Goal: Information Seeking & Learning: Learn about a topic

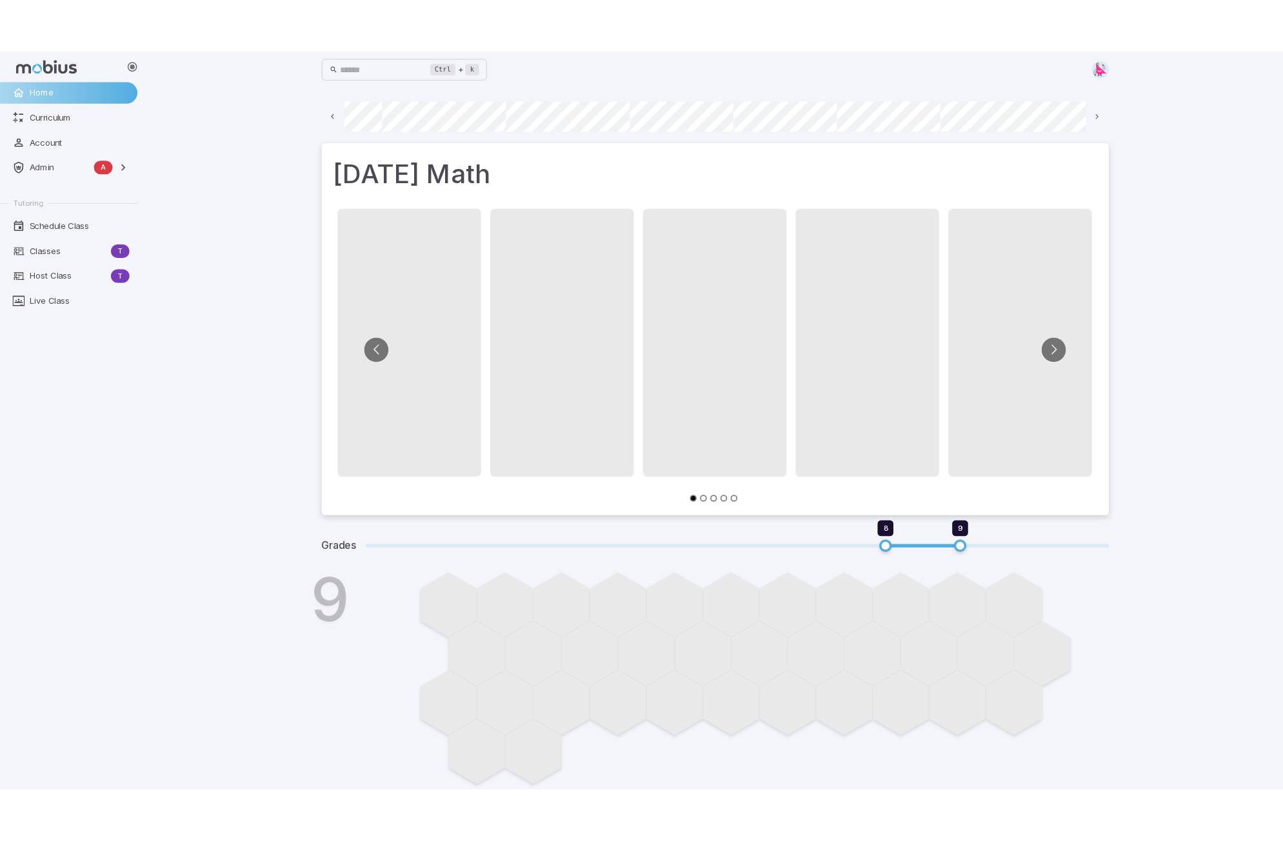
scroll to position [0, 694]
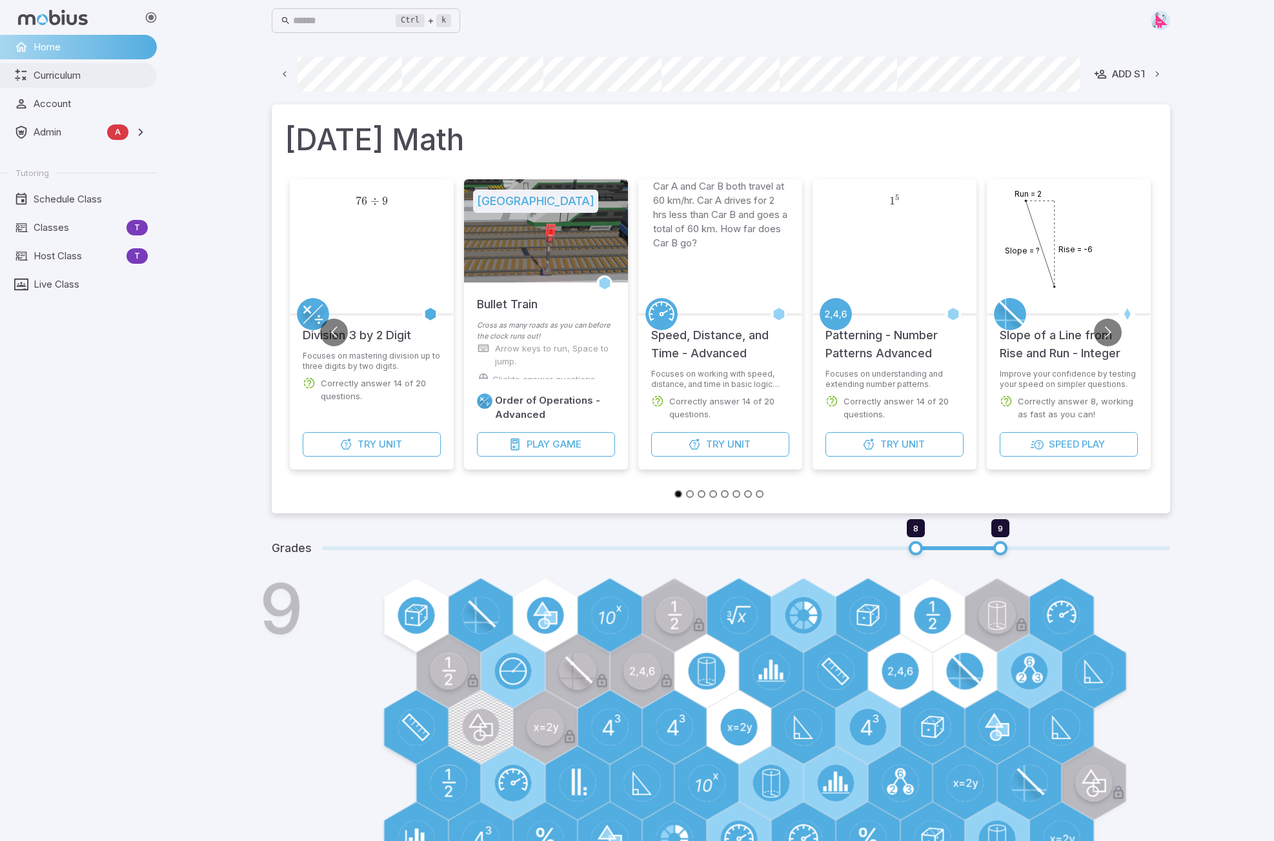
click at [54, 74] on span "Curriculum" at bounding box center [91, 75] width 114 height 14
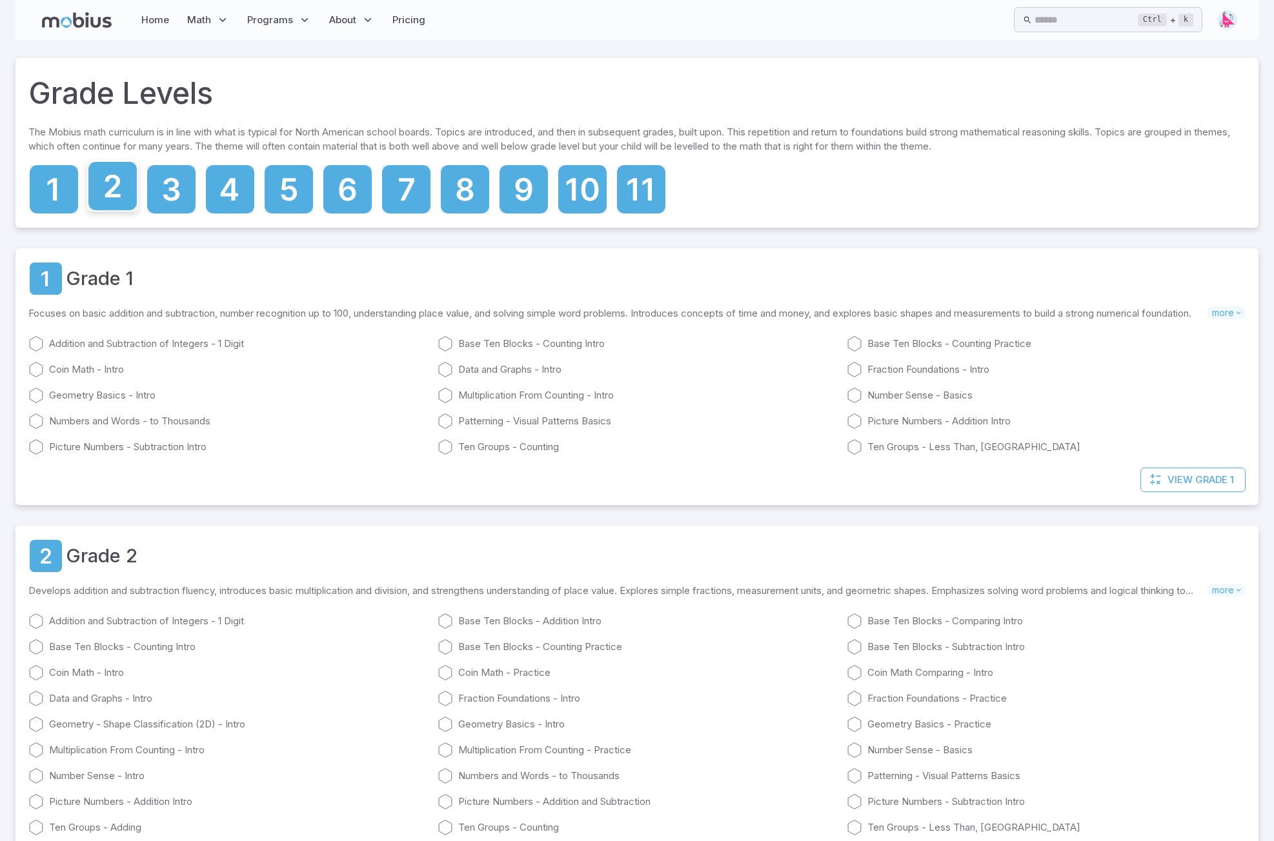
click at [114, 178] on icon at bounding box center [112, 186] width 15 height 23
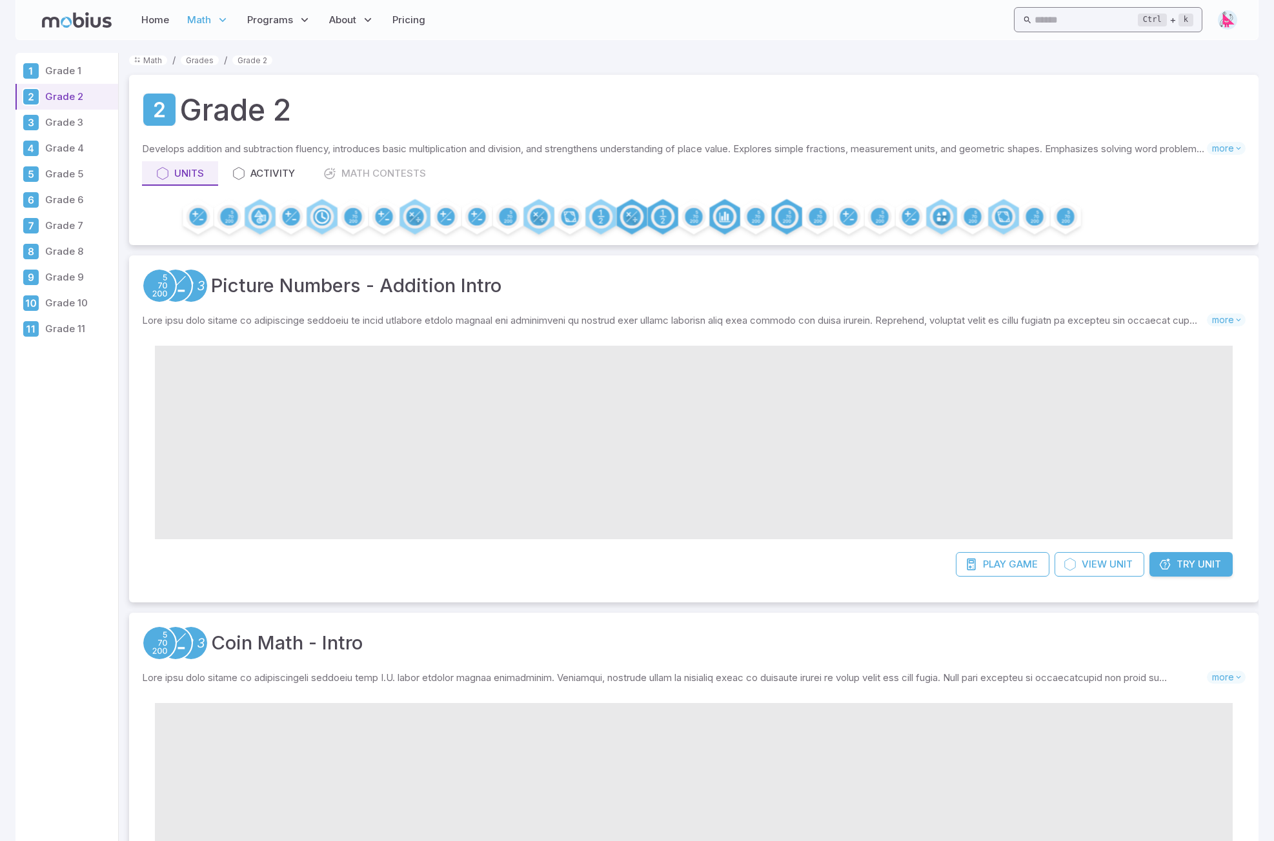
click at [1046, 22] on input "text" at bounding box center [1085, 19] width 103 height 25
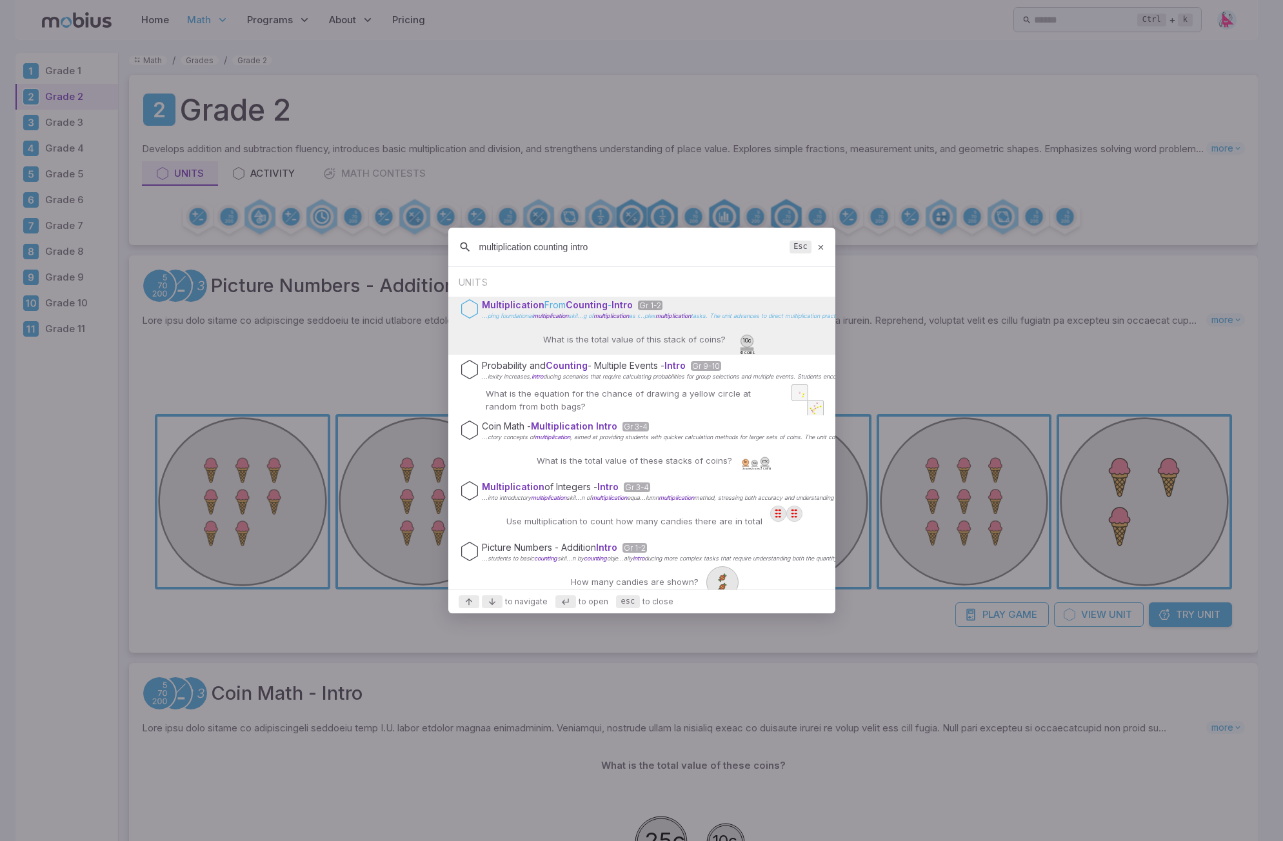
type input "multiplication counting intro"
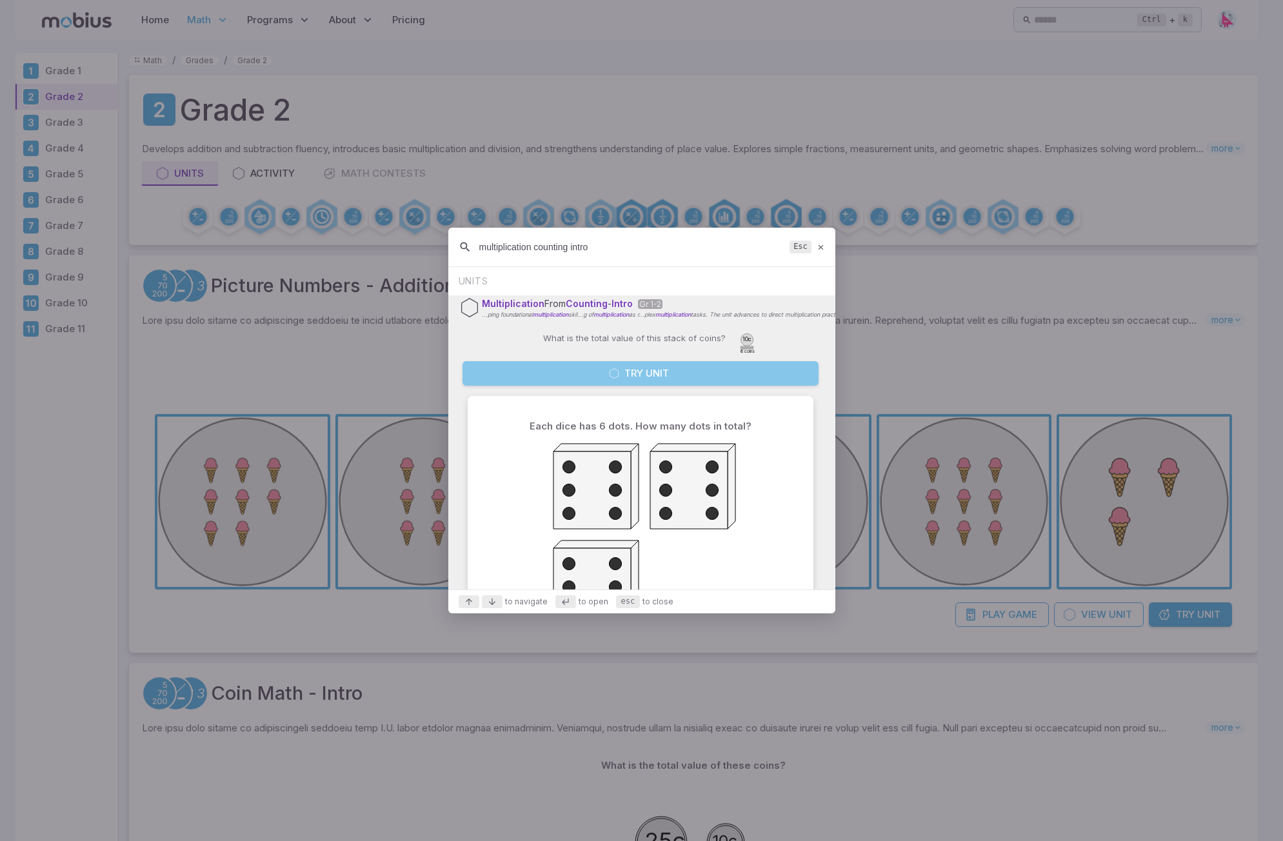
click at [661, 376] on button "Try Unit" at bounding box center [641, 373] width 356 height 25
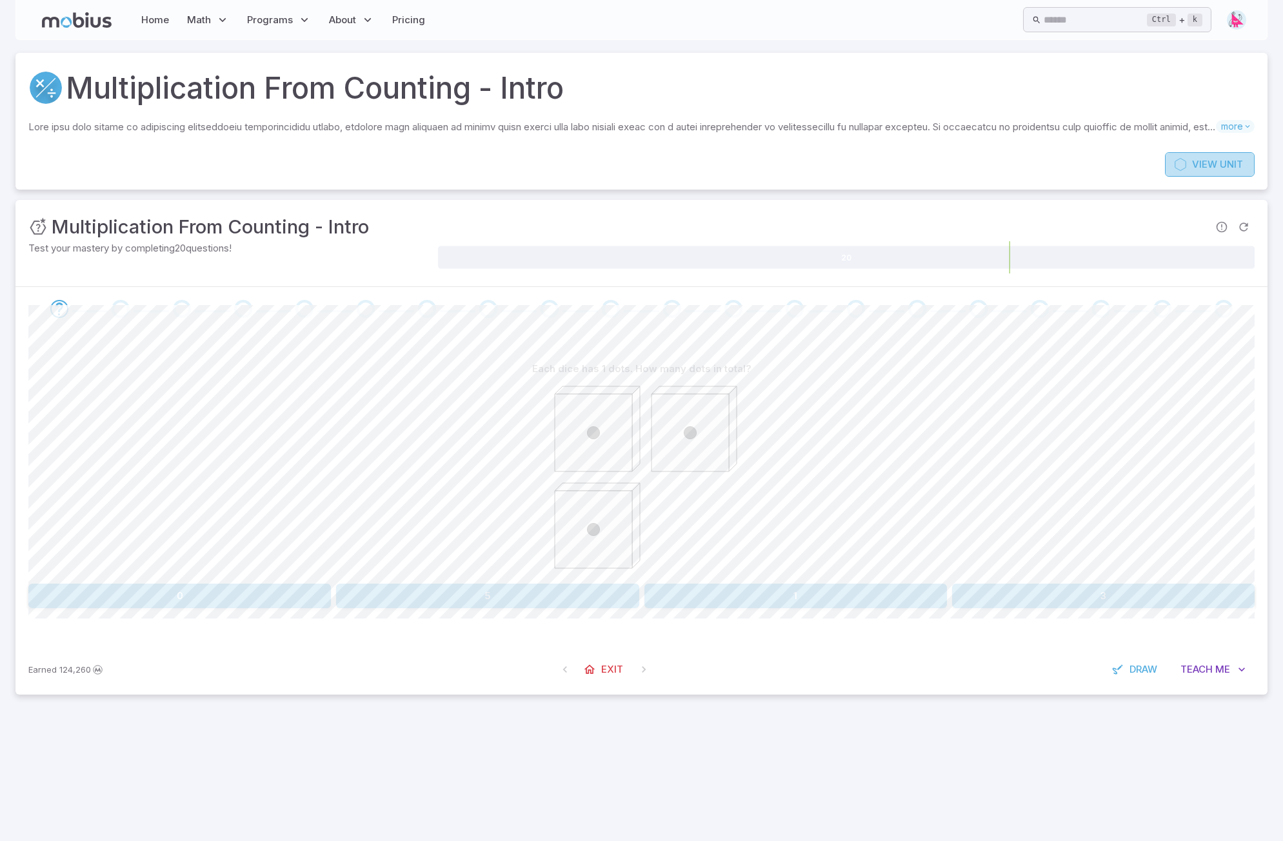
click at [1213, 164] on span "View" at bounding box center [1205, 164] width 25 height 14
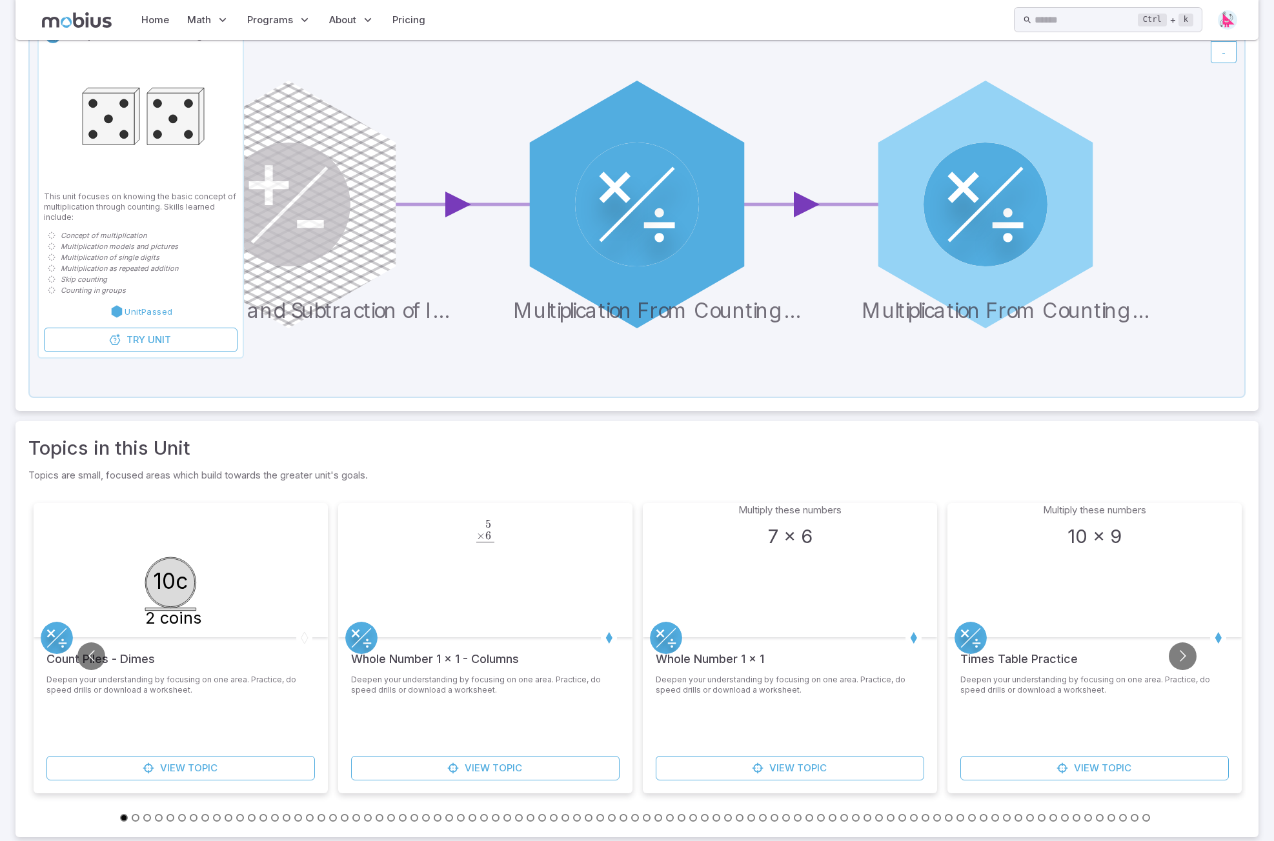
scroll to position [172, 0]
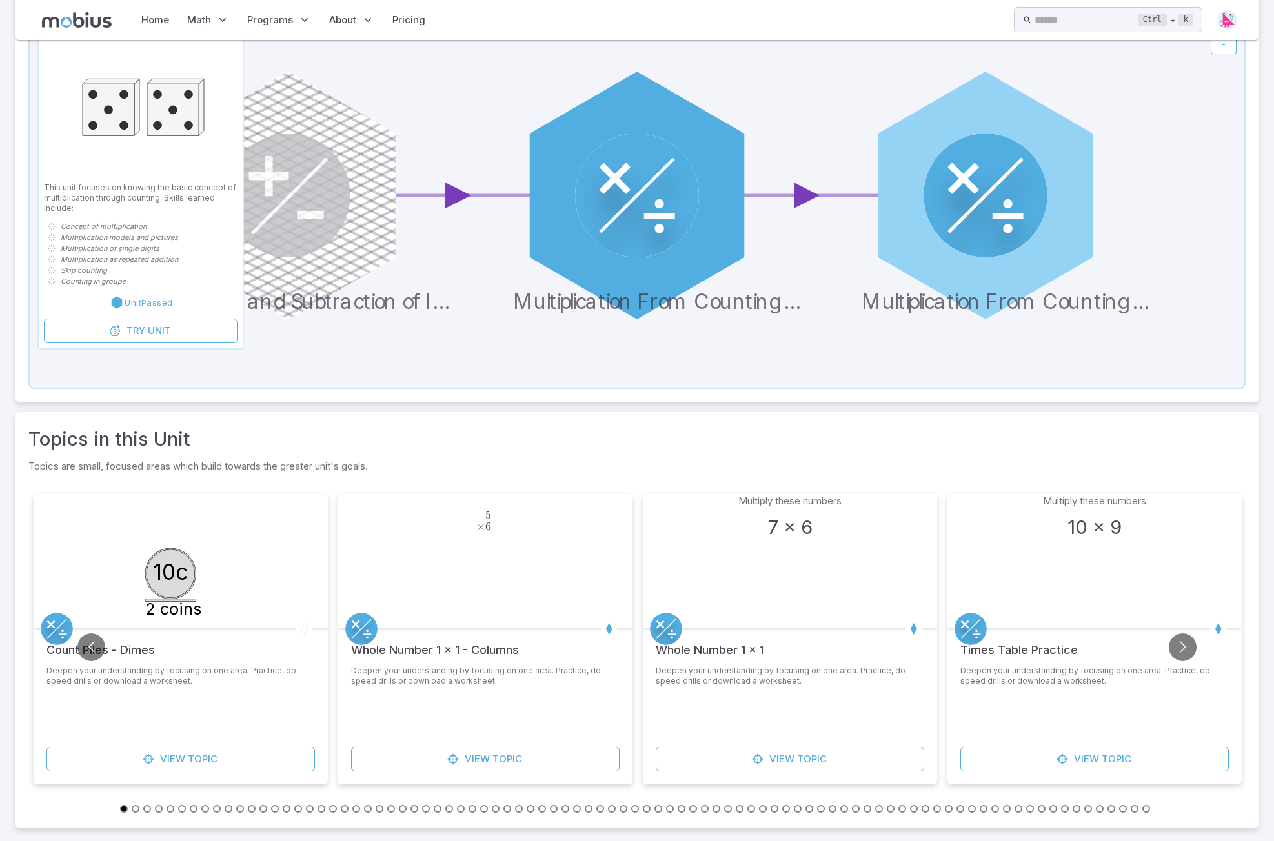
drag, startPoint x: 190, startPoint y: 804, endPoint x: 197, endPoint y: 809, distance: 8.8
click at [192, 805] on li at bounding box center [196, 808] width 12 height 14
click at [237, 814] on li at bounding box center [242, 808] width 12 height 14
click at [250, 810] on button "Go to slide 12" at bounding box center [252, 809] width 8 height 8
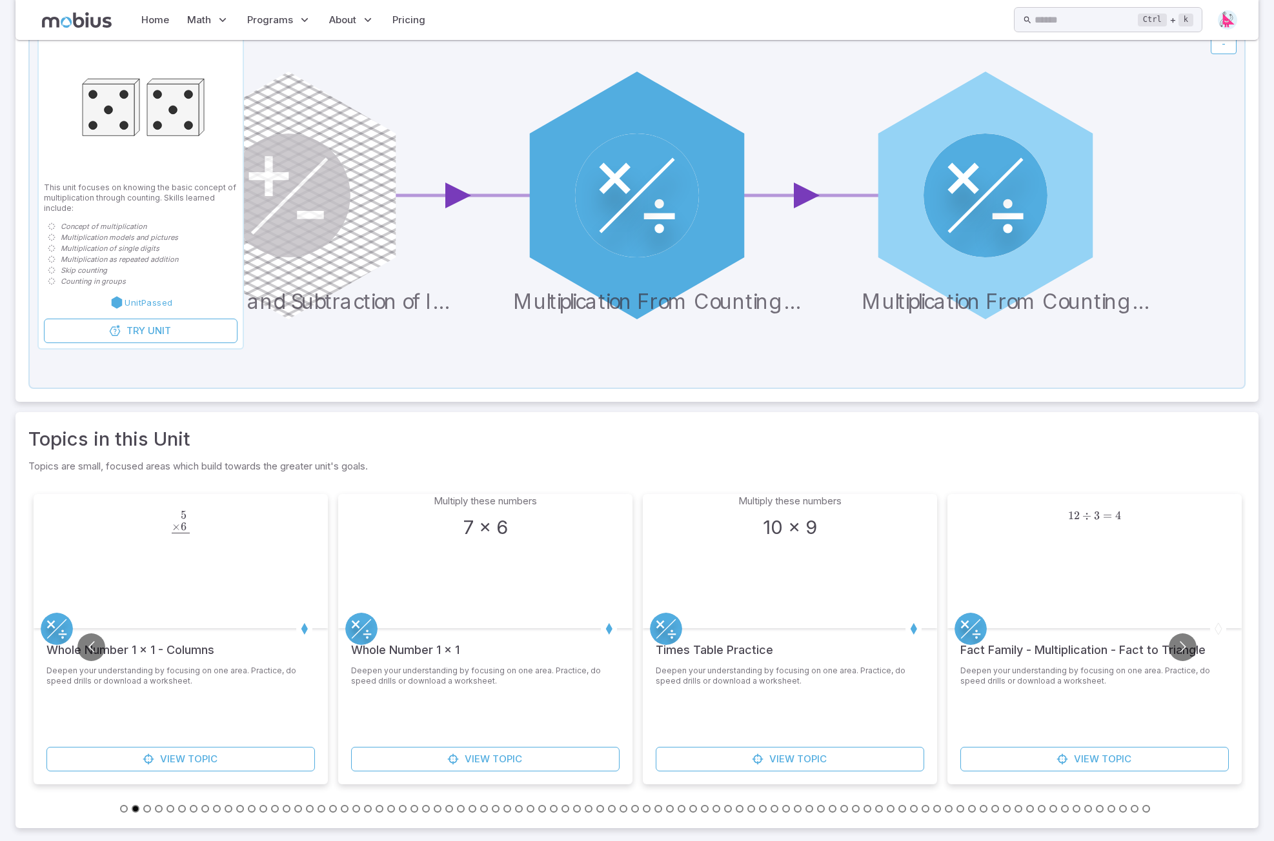
click at [382, 810] on button "Go to slide 23" at bounding box center [380, 809] width 8 height 8
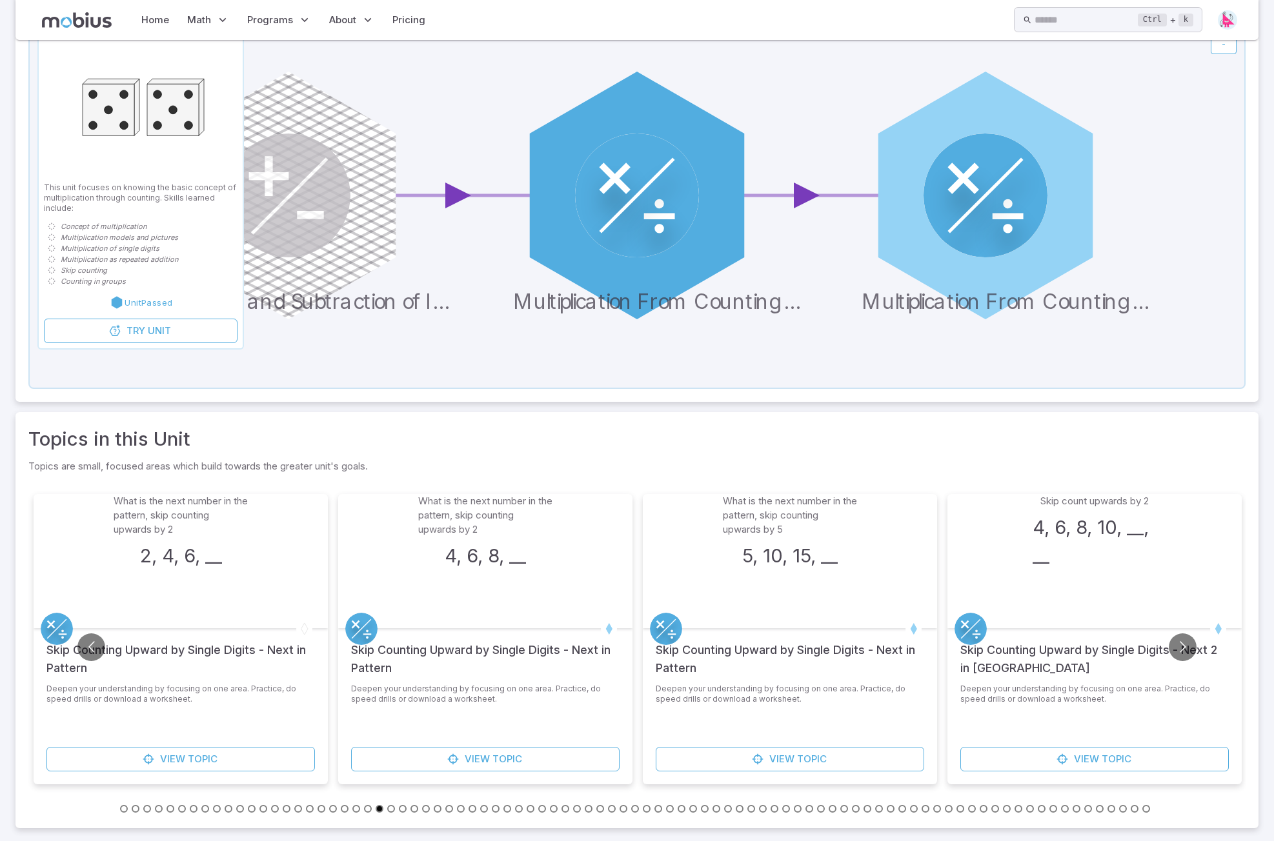
click at [283, 812] on li at bounding box center [289, 808] width 12 height 14
click at [284, 811] on button "Go to slide 15" at bounding box center [287, 809] width 8 height 8
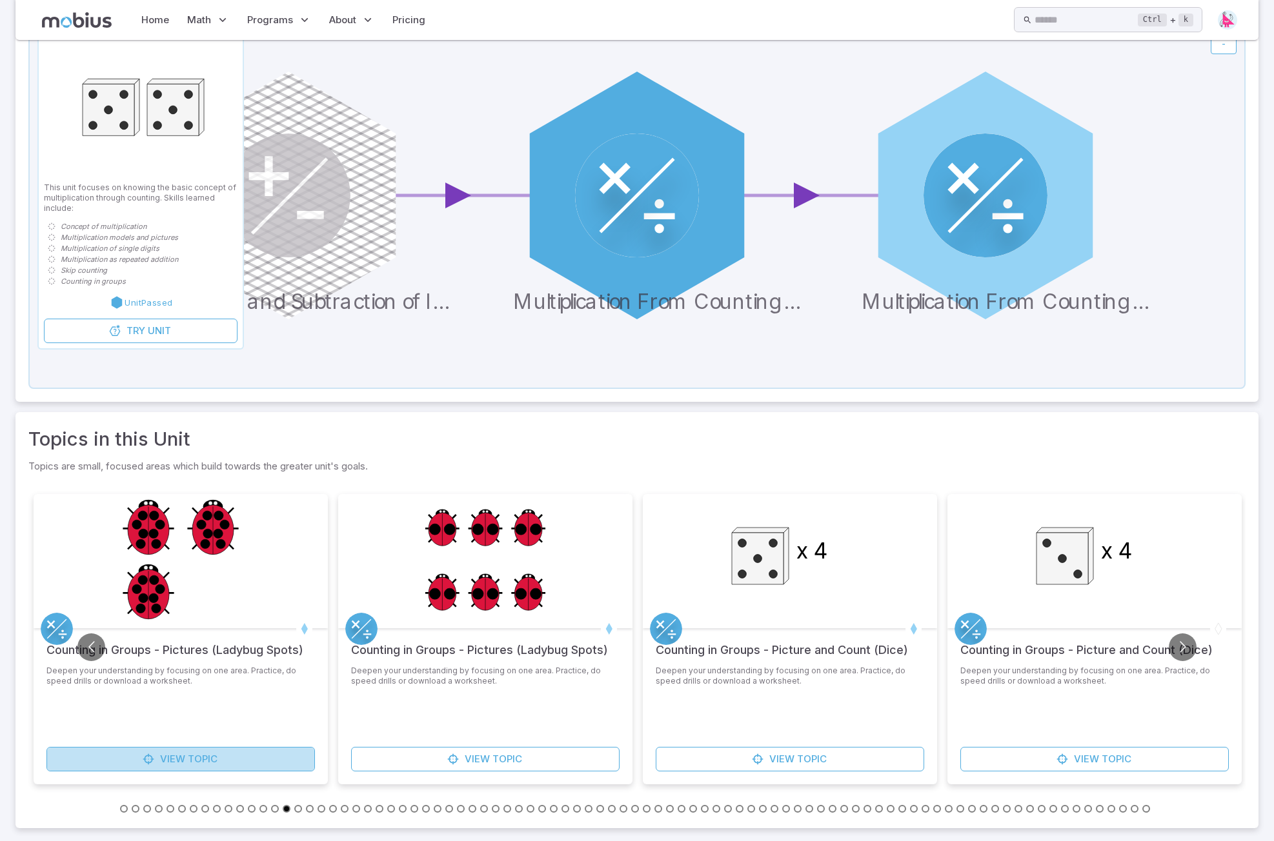
click at [206, 754] on span "Topic" at bounding box center [203, 759] width 30 height 14
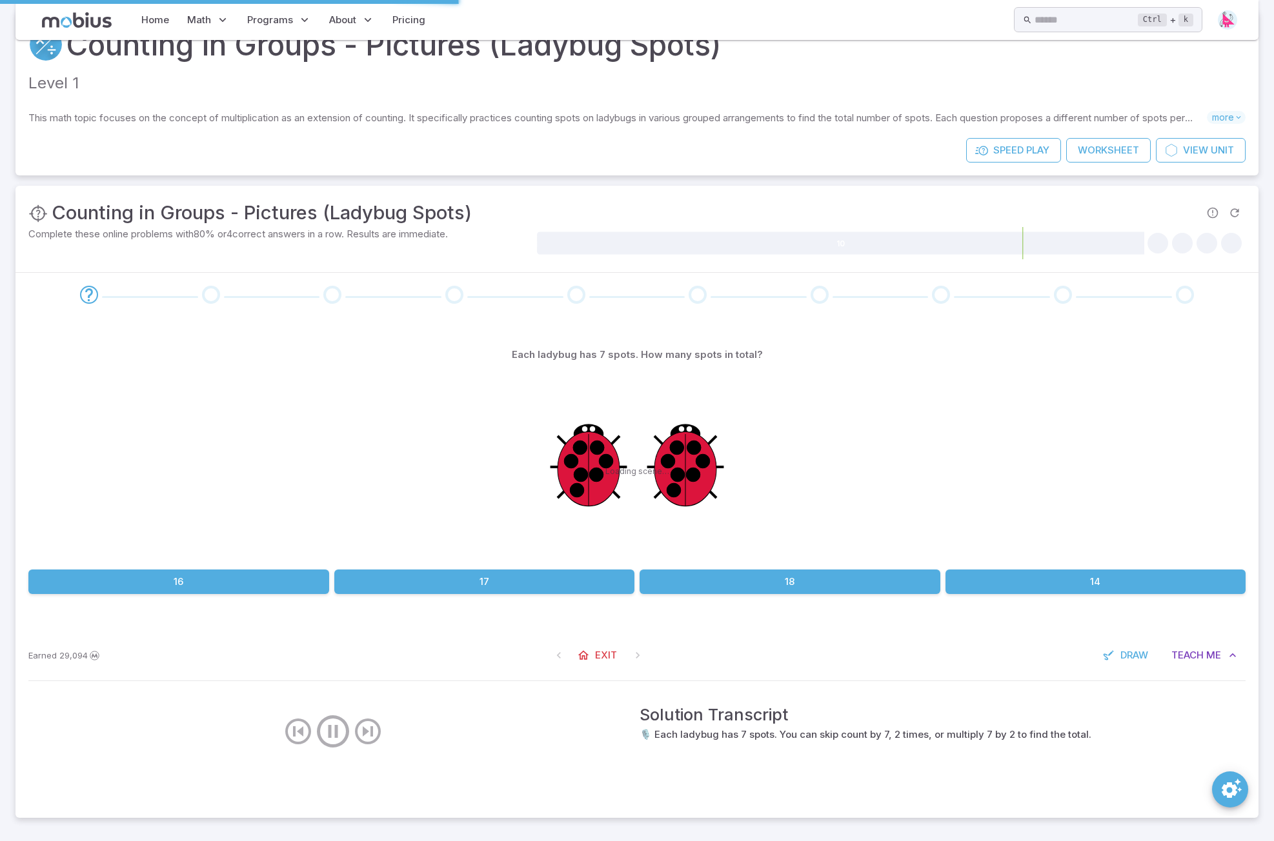
scroll to position [0, 0]
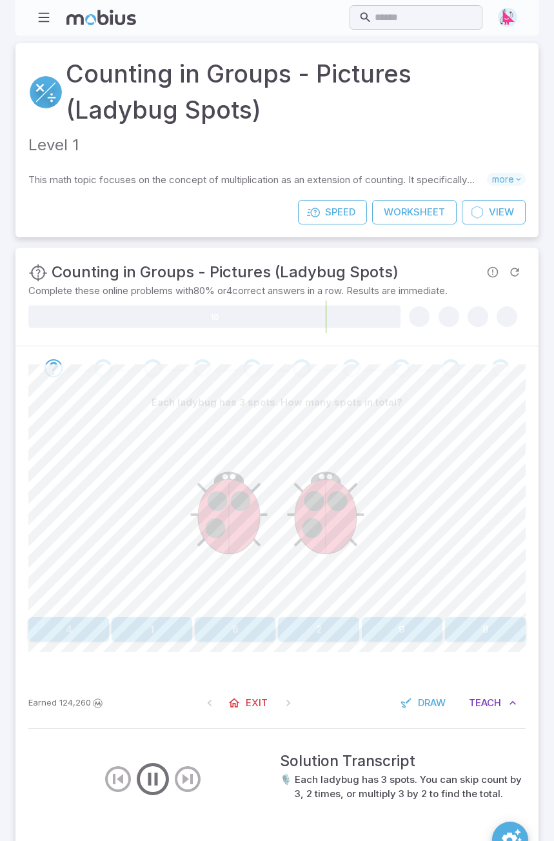
click at [239, 630] on button "6" at bounding box center [235, 630] width 81 height 25
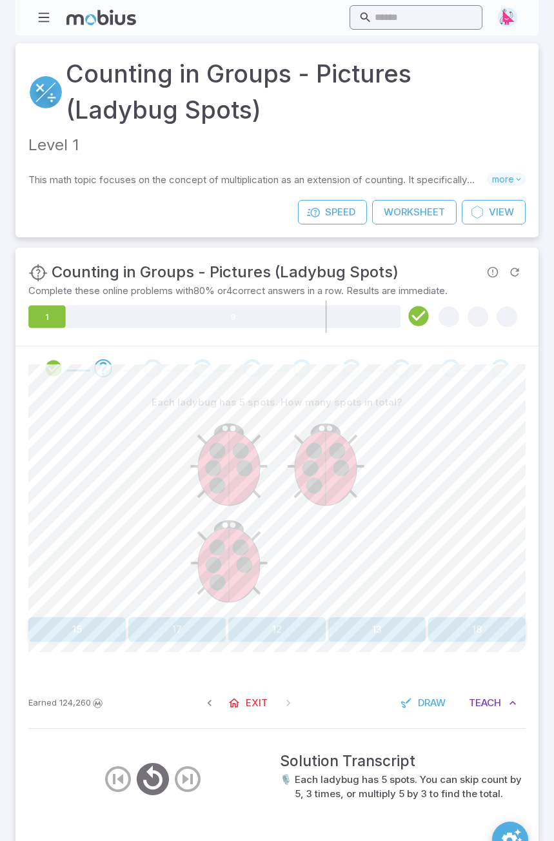
click at [383, 19] on input "text" at bounding box center [424, 17] width 99 height 25
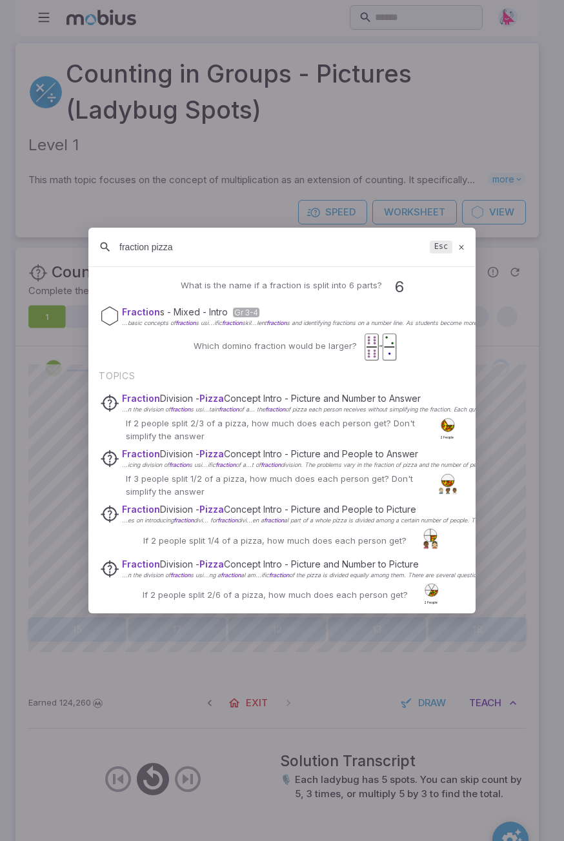
scroll to position [184, 0]
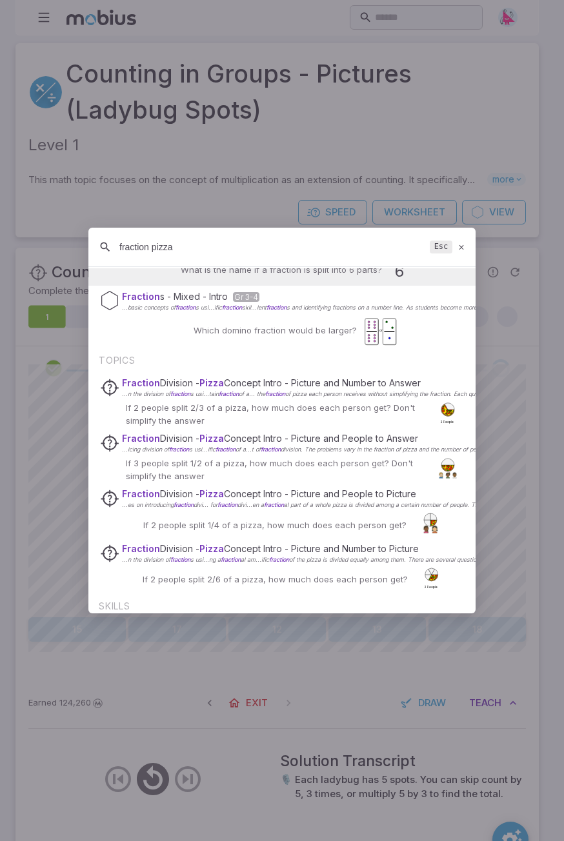
click at [147, 245] on input "fraction pizza" at bounding box center [271, 247] width 305 height 23
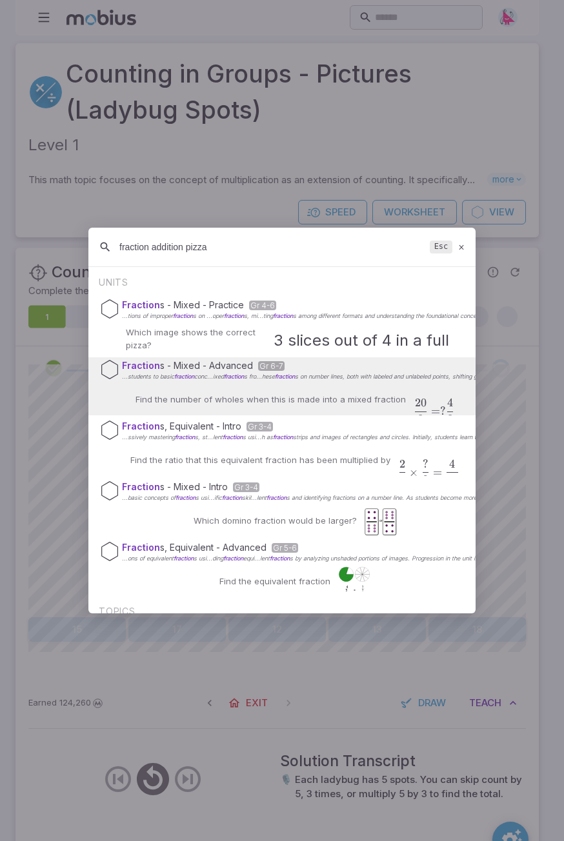
type input "fraction addition pizza"
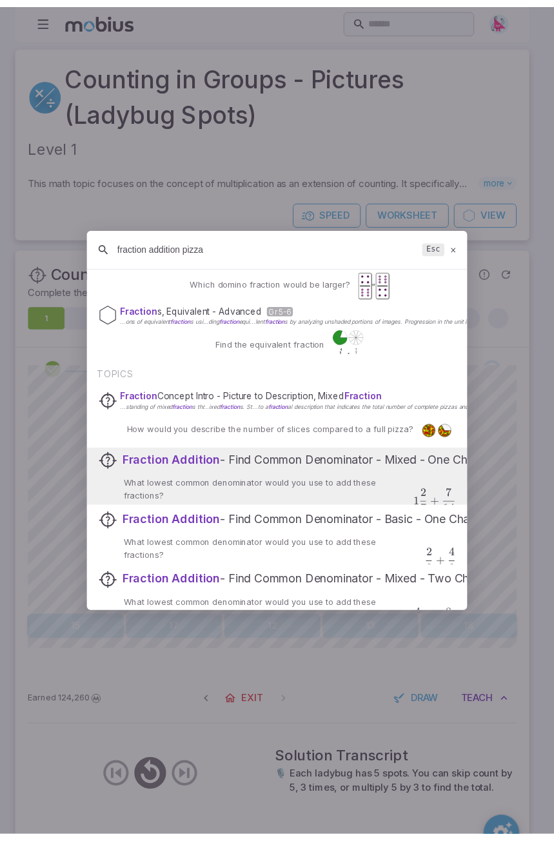
scroll to position [235, 0]
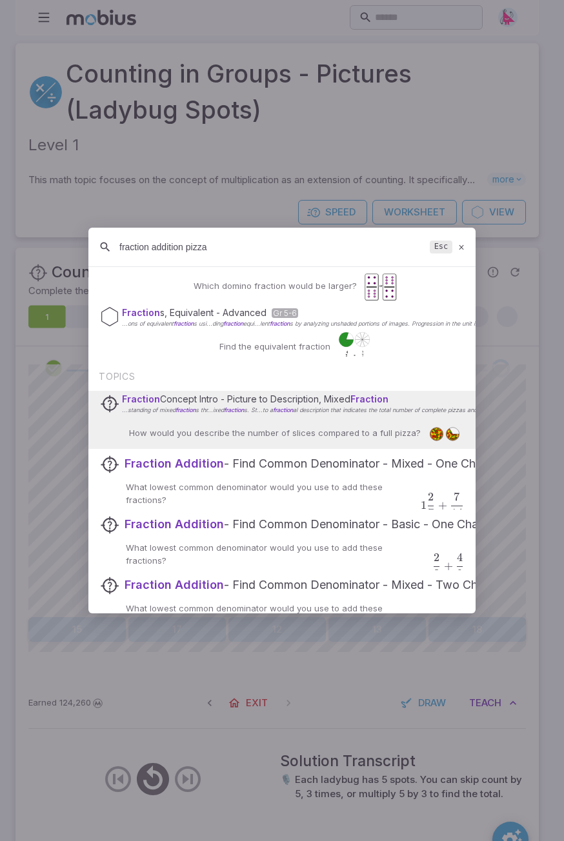
click at [268, 420] on div "How would you describe the number of slices compared to a full pizza?" at bounding box center [281, 433] width 357 height 31
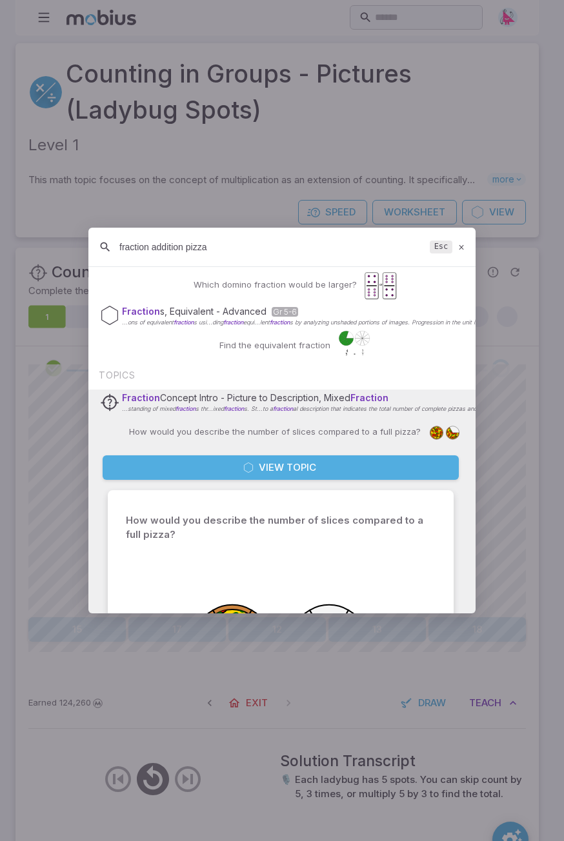
click at [281, 471] on button "View Topic" at bounding box center [281, 468] width 356 height 25
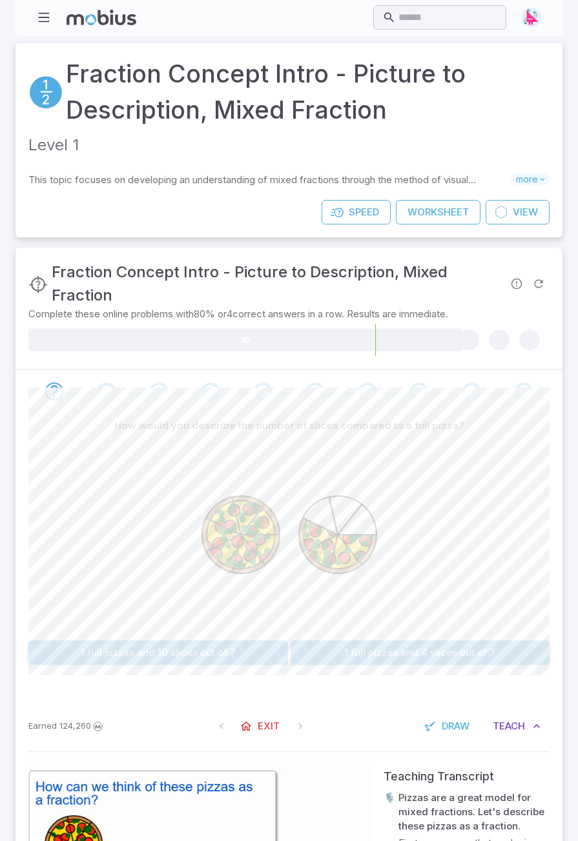
click at [381, 665] on button "1 full pizzas and 4 slices out of 7" at bounding box center [419, 653] width 259 height 25
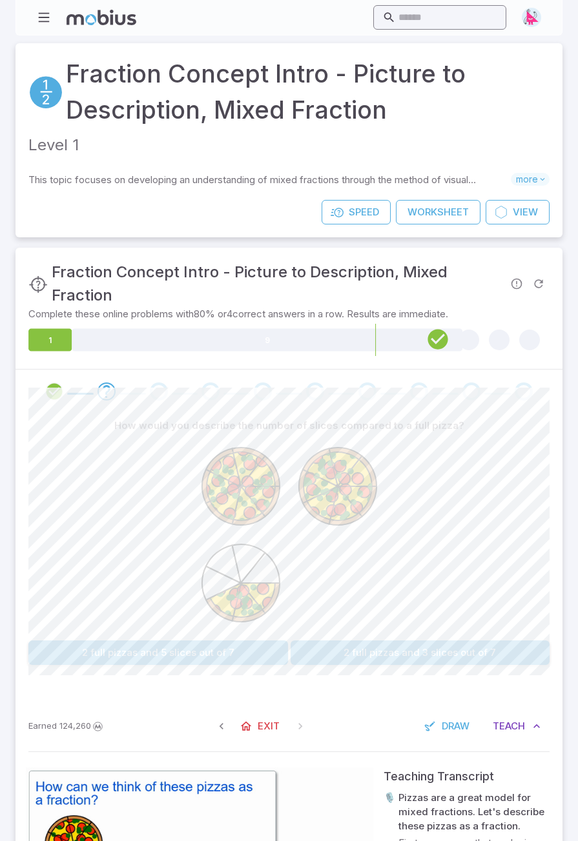
click at [398, 17] on input "text" at bounding box center [447, 17] width 99 height 25
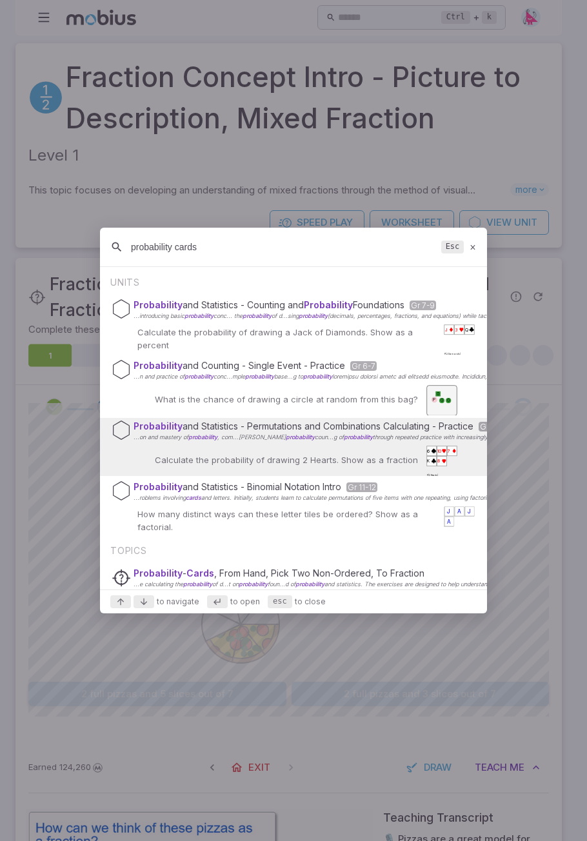
type input "probability cards"
click at [319, 443] on div "Probability and Statistics - Permutations and Combinations Calculating - Practi…" at bounding box center [293, 447] width 387 height 58
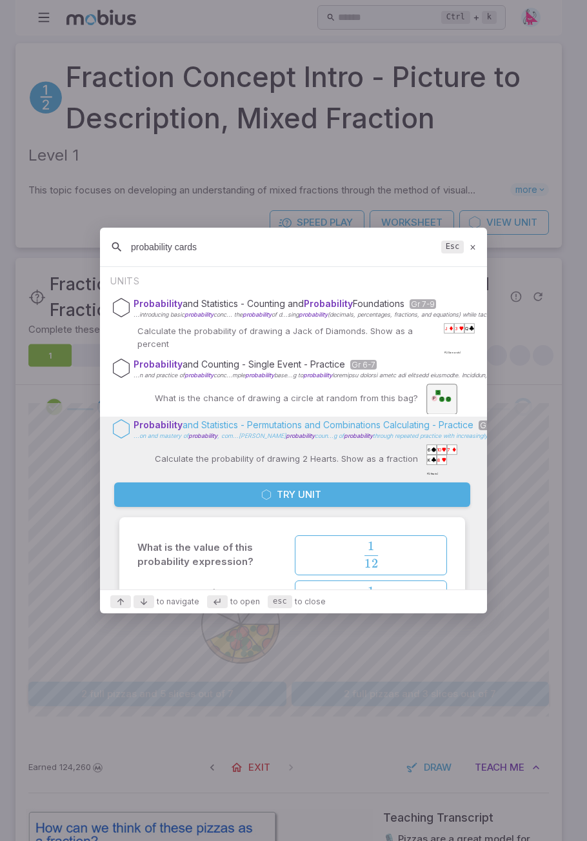
click at [286, 434] on span "probability" at bounding box center [300, 435] width 29 height 7
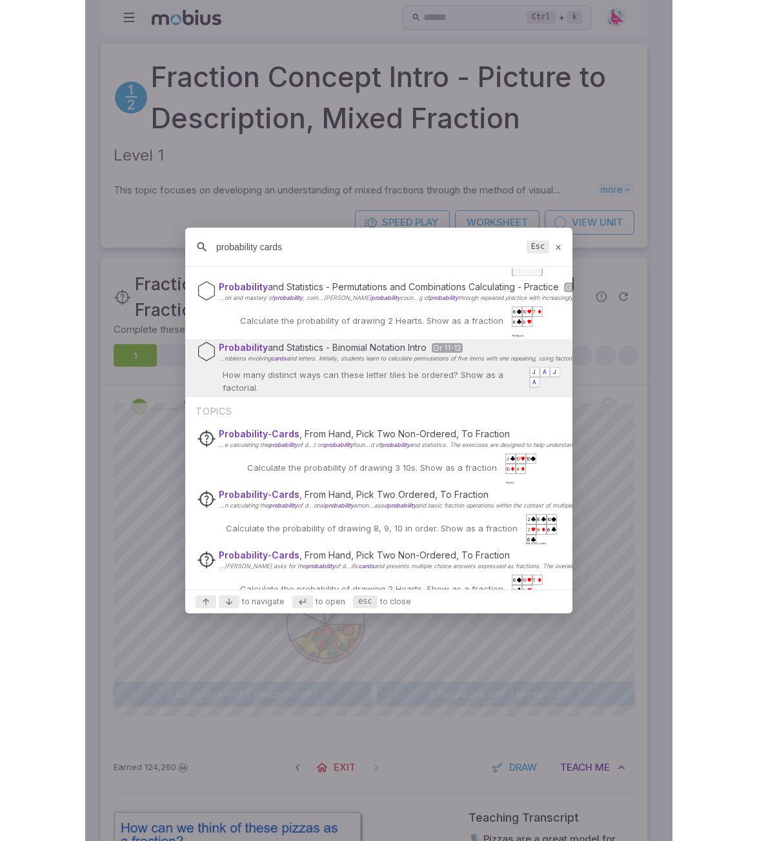
scroll to position [323, 0]
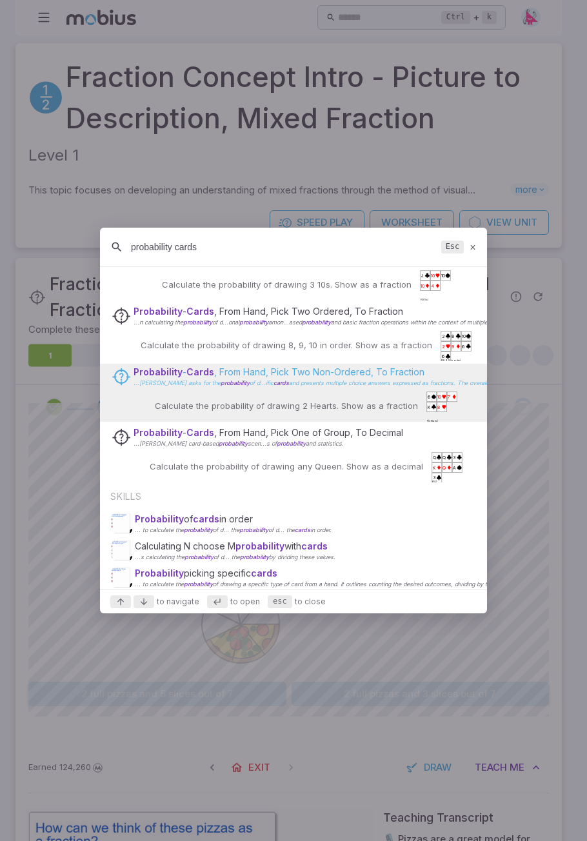
click at [312, 385] on p "...[PERSON_NAME] asks for the probability of d...ific cards and presents multip…" at bounding box center [433, 383] width 599 height 6
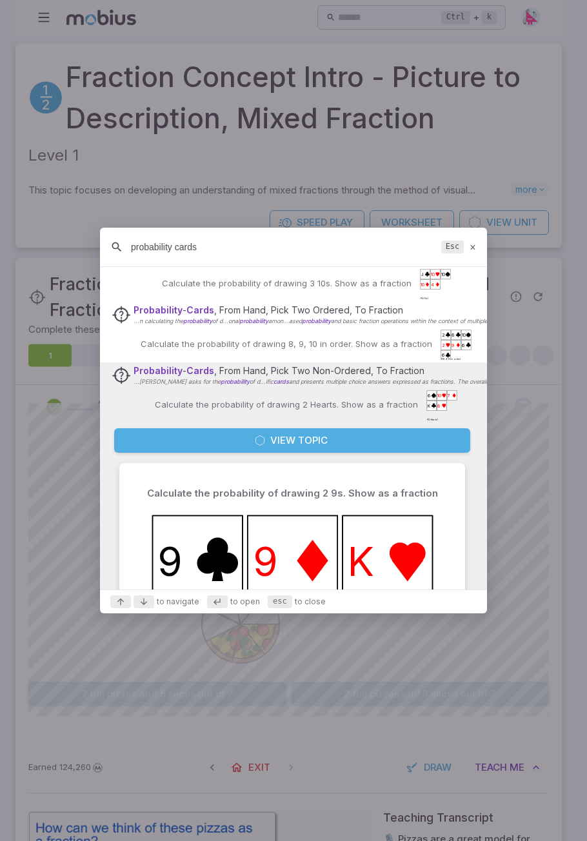
click at [305, 439] on button "View Topic" at bounding box center [292, 440] width 356 height 25
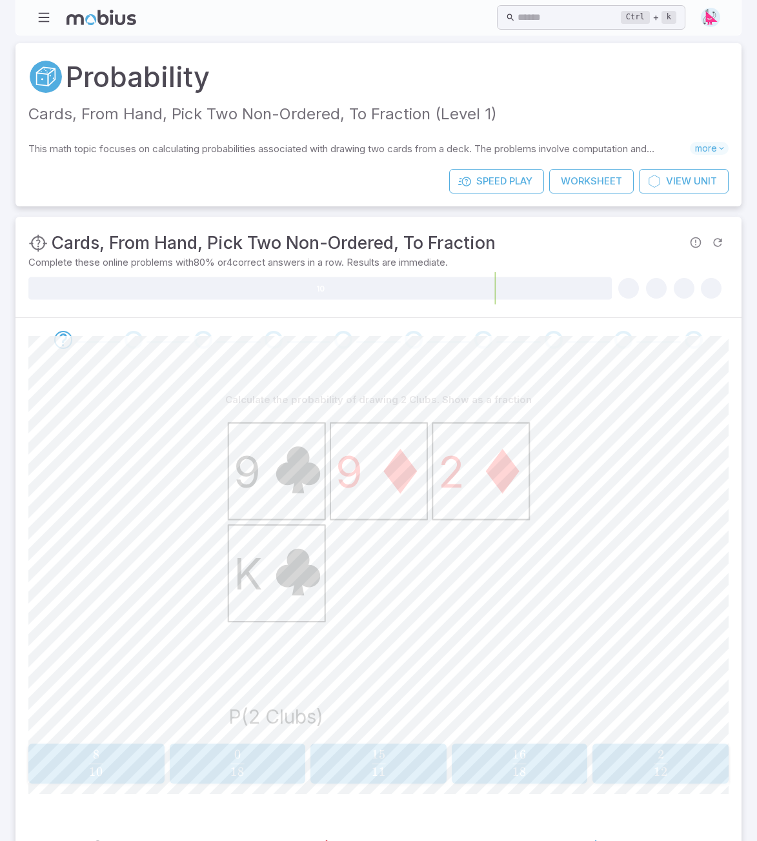
click at [554, 766] on span "12" at bounding box center [661, 772] width 14 height 15
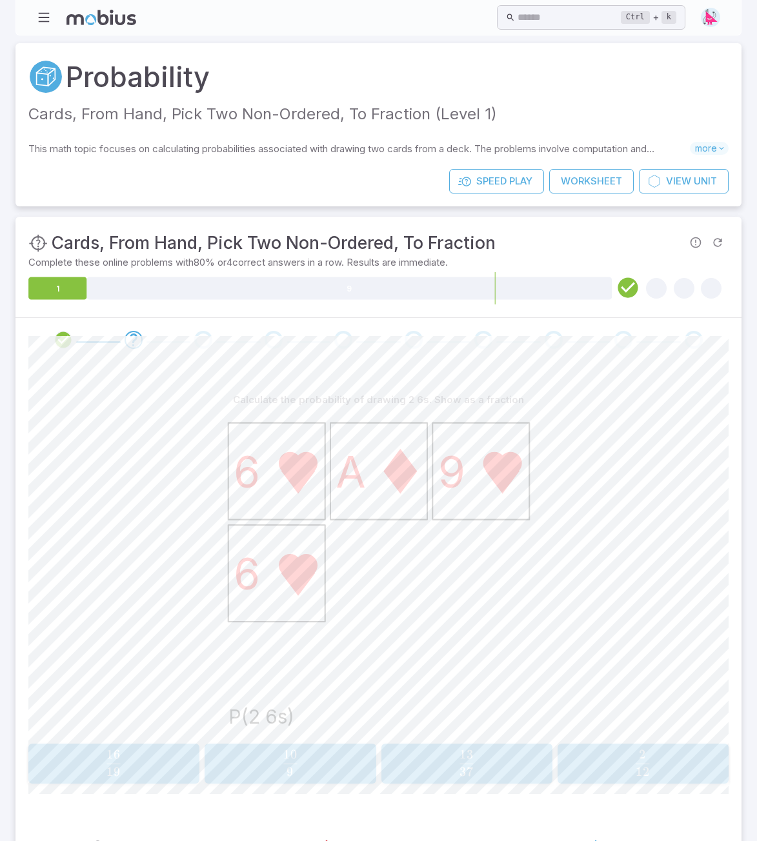
click at [554, 763] on span "12 2" at bounding box center [643, 758] width 14 height 17
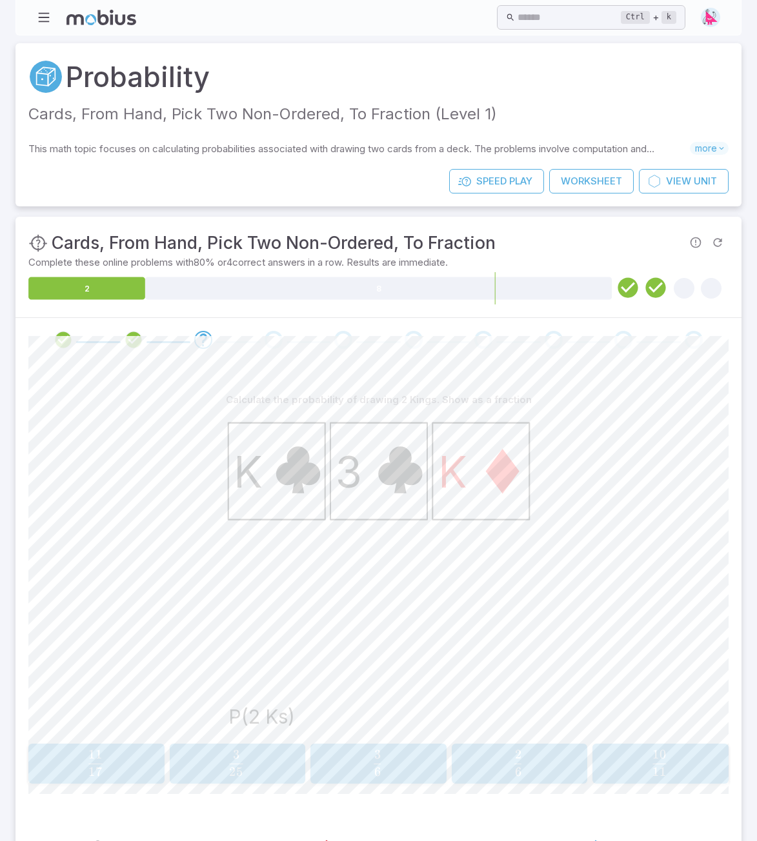
click at [540, 767] on span "6 2 ​" at bounding box center [518, 763] width 120 height 26
